Goal: Navigation & Orientation: Find specific page/section

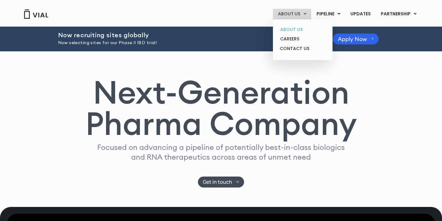
click at [295, 31] on link "ABOUT US" at bounding box center [302, 30] width 55 height 10
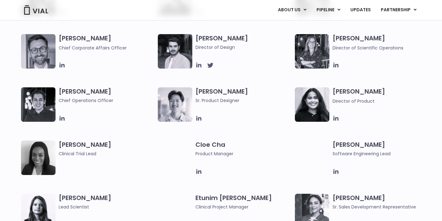
scroll to position [438, 0]
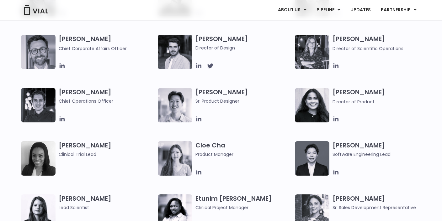
click at [103, 43] on h3 "Paolo Mastrangelo Chief Corporate Affairs Officer" at bounding box center [107, 43] width 96 height 17
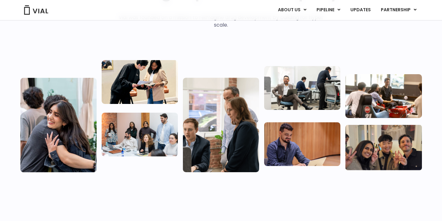
scroll to position [84, 0]
